Goal: Task Accomplishment & Management: Use online tool/utility

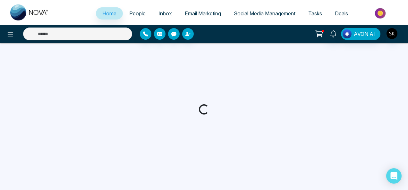
select select "*"
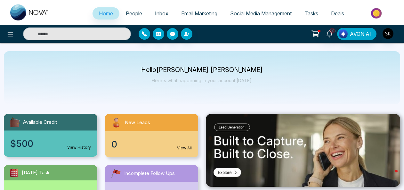
click at [268, 14] on span "Social Media Management" at bounding box center [261, 13] width 62 height 6
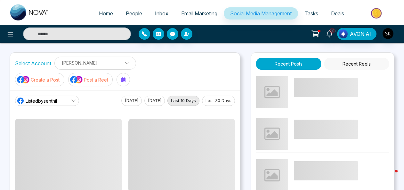
click at [84, 77] on p "Post a Reel" at bounding box center [96, 80] width 24 height 7
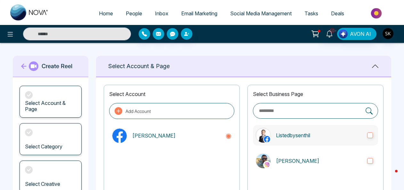
click at [321, 139] on label "Listedbysenthil" at bounding box center [315, 135] width 125 height 21
click at [307, 161] on p "[PERSON_NAME]" at bounding box center [319, 161] width 86 height 8
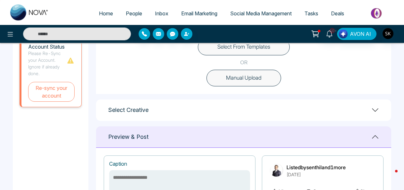
scroll to position [215, 0]
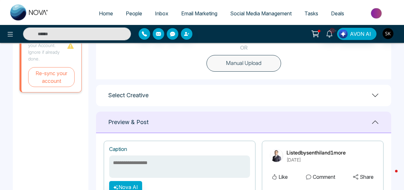
click at [379, 99] on div "Select Creative" at bounding box center [243, 95] width 295 height 21
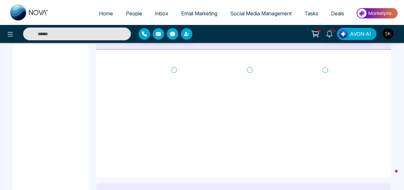
scroll to position [279, 0]
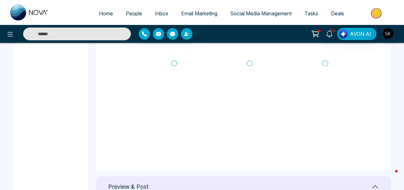
click at [175, 64] on icon at bounding box center [174, 63] width 6 height 6
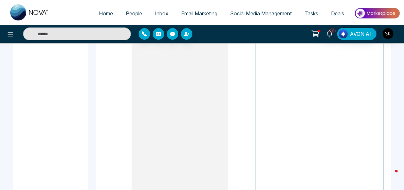
scroll to position [585, 0]
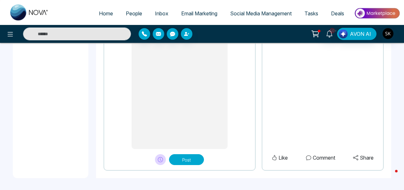
click at [183, 158] on button "Post" at bounding box center [186, 159] width 35 height 11
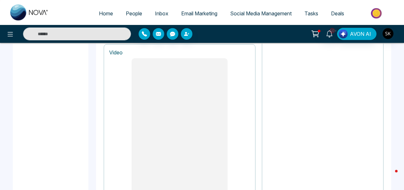
scroll to position [532, 0]
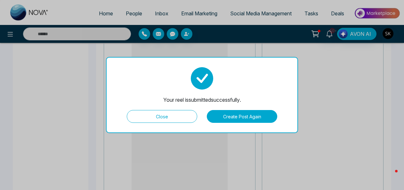
type textarea "**********"
